Goal: Task Accomplishment & Management: Complete application form

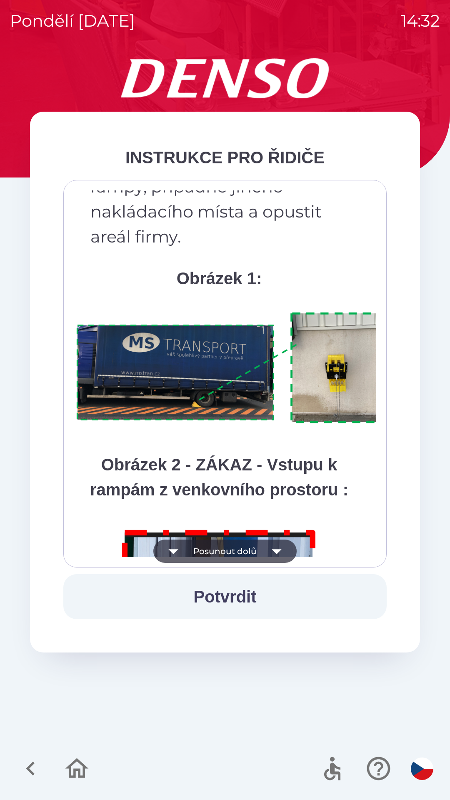
scroll to position [4683, 0]
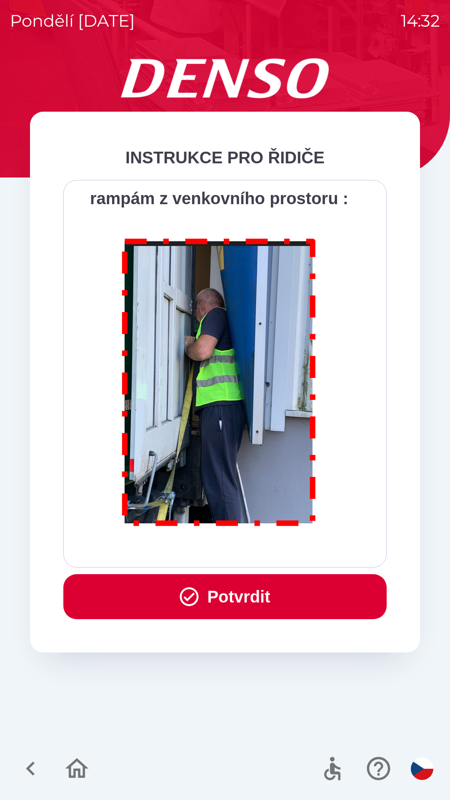
click at [235, 601] on button "Potvrdit" at bounding box center [224, 596] width 323 height 45
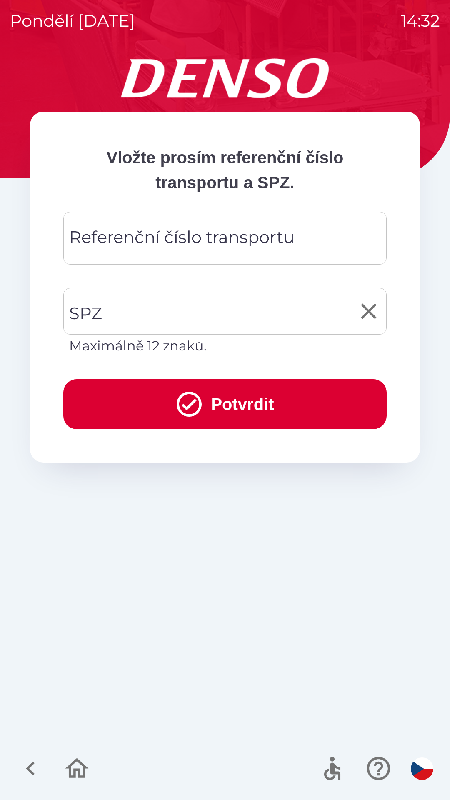
click at [176, 310] on input "SPZ" at bounding box center [218, 311] width 303 height 39
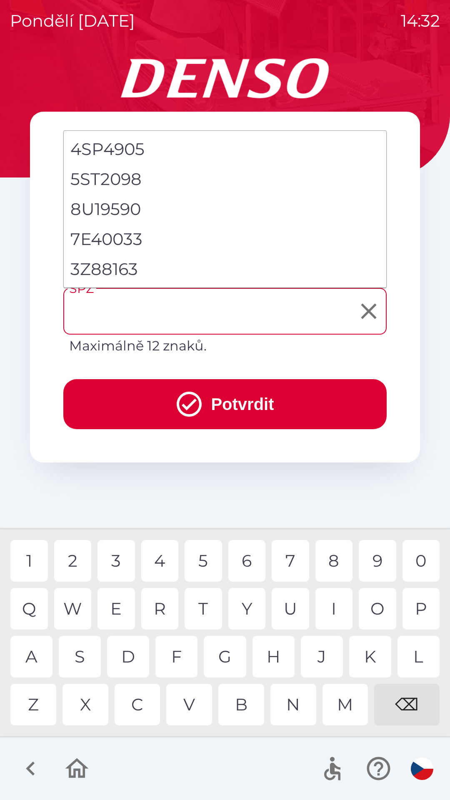
click at [134, 271] on li "3Z88163" at bounding box center [225, 269] width 323 height 30
type input "*******"
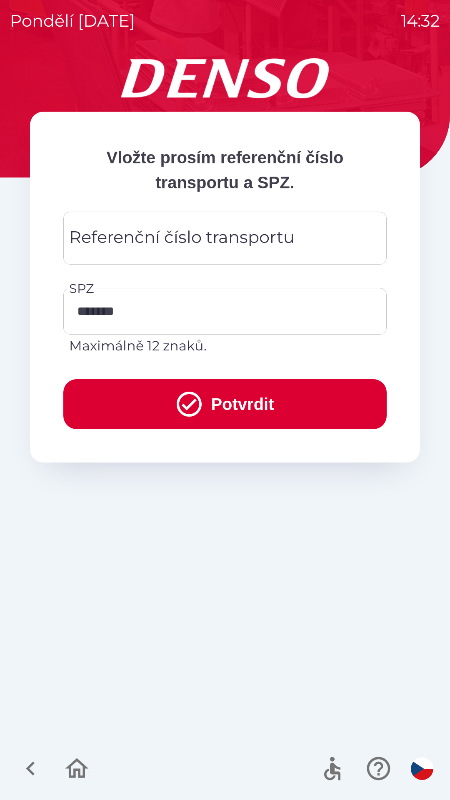
click at [194, 231] on div "Referenční číslo transportu Referenční číslo transportu" at bounding box center [224, 238] width 323 height 53
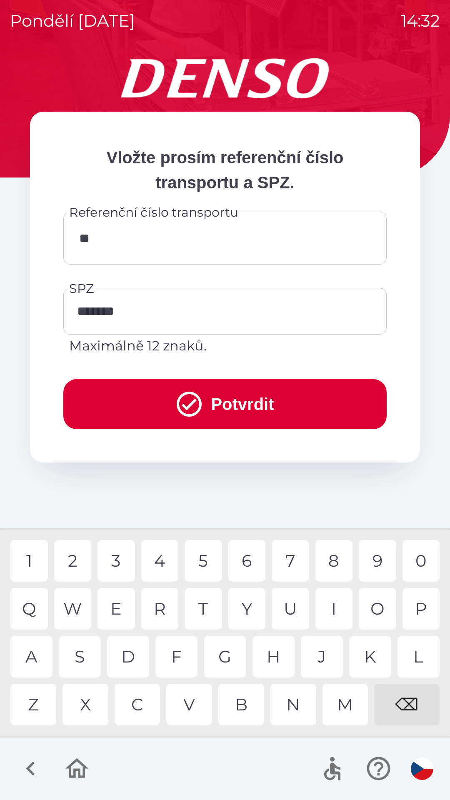
click at [163, 557] on div "4" at bounding box center [160, 561] width 38 height 42
click at [344, 561] on div "8" at bounding box center [334, 561] width 38 height 42
click at [117, 558] on div "3" at bounding box center [117, 561] width 38 height 42
type input "******"
click at [222, 382] on button "Potvrdit" at bounding box center [224, 404] width 323 height 50
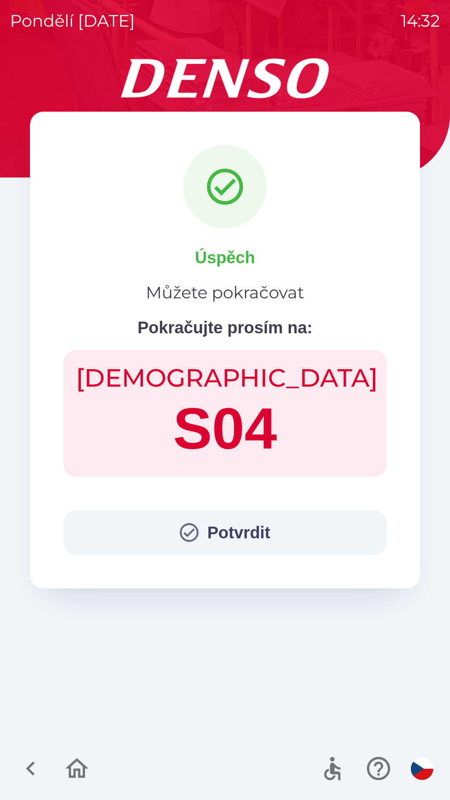
click at [205, 518] on button "Potvrdit" at bounding box center [224, 532] width 323 height 45
